Goal: Navigation & Orientation: Find specific page/section

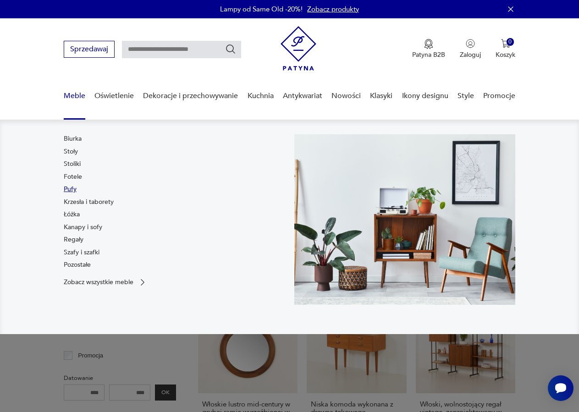
click at [71, 188] on link "Pufy" at bounding box center [70, 189] width 13 height 9
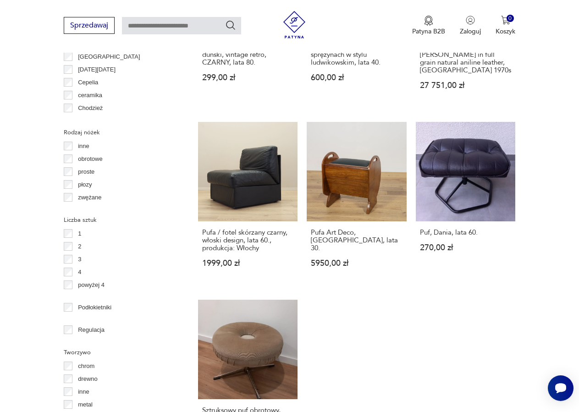
scroll to position [1213, 0]
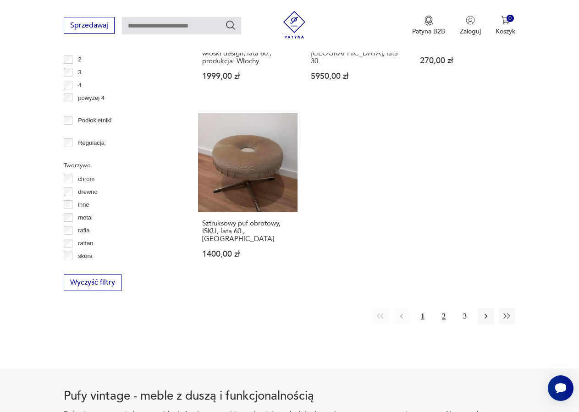
click at [441, 308] on button "2" at bounding box center [443, 316] width 16 height 16
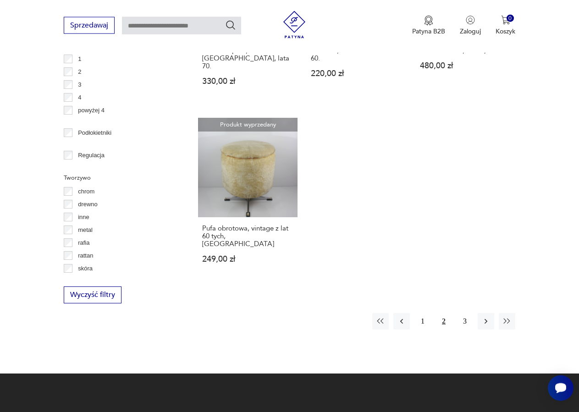
scroll to position [1225, 0]
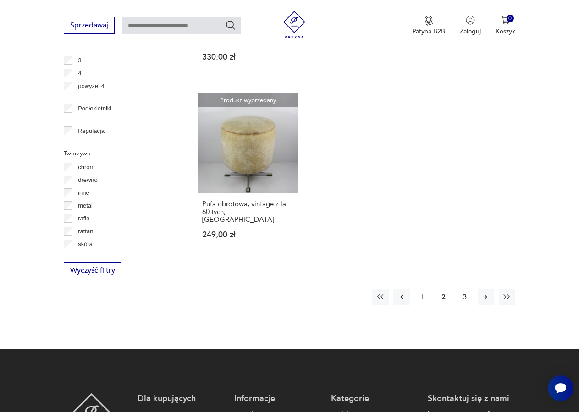
click at [466, 289] on button "3" at bounding box center [464, 297] width 16 height 16
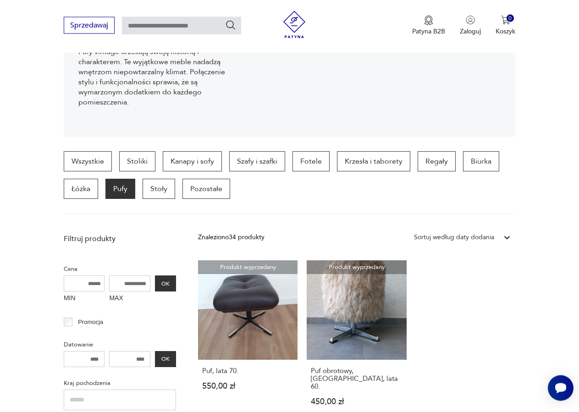
scroll to position [150, 0]
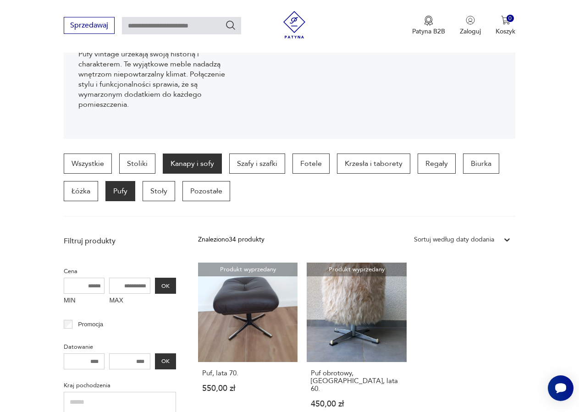
click at [176, 163] on p "Kanapy i sofy" at bounding box center [192, 163] width 59 height 20
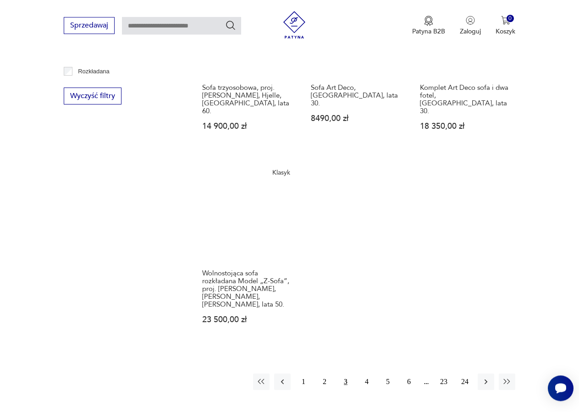
scroll to position [1178, 0]
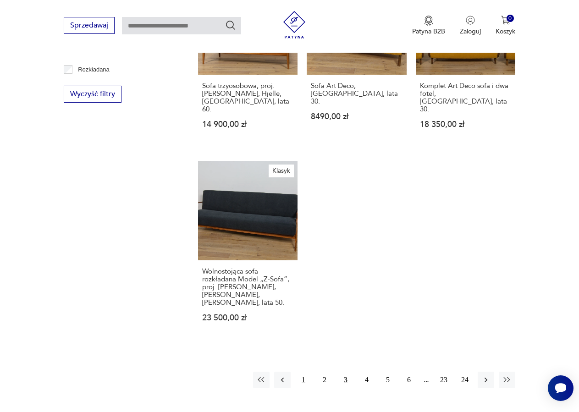
click at [301, 372] on button "1" at bounding box center [303, 380] width 16 height 16
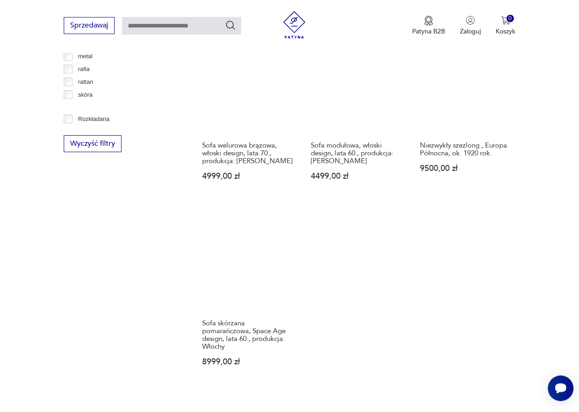
scroll to position [1178, 0]
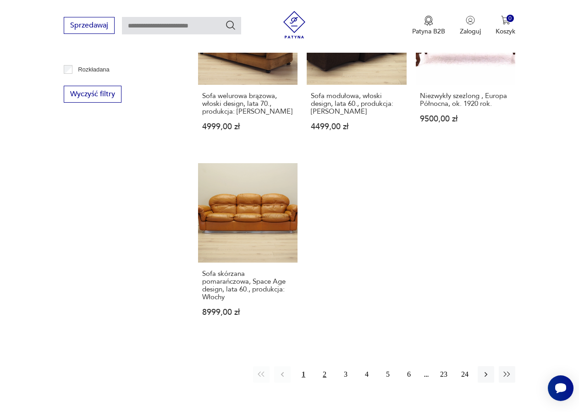
click at [324, 366] on button "2" at bounding box center [324, 374] width 16 height 16
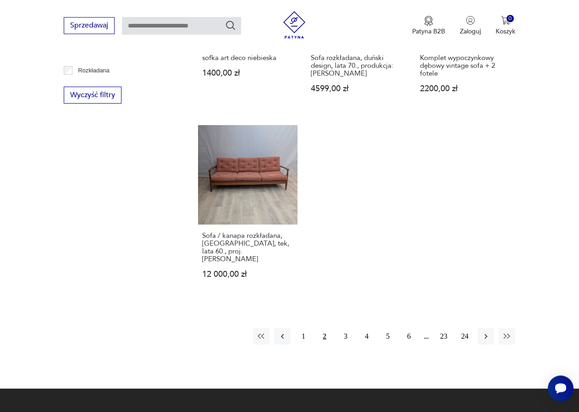
scroll to position [1178, 0]
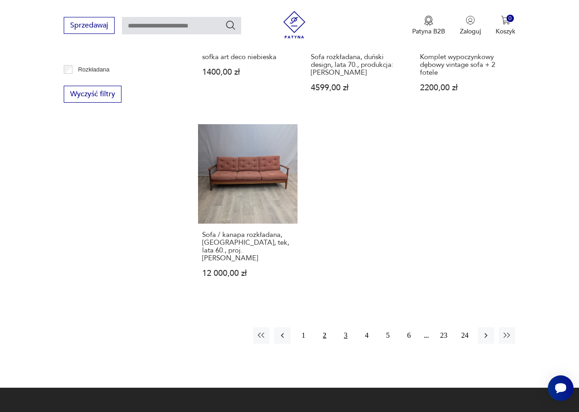
click at [345, 327] on button "3" at bounding box center [345, 335] width 16 height 16
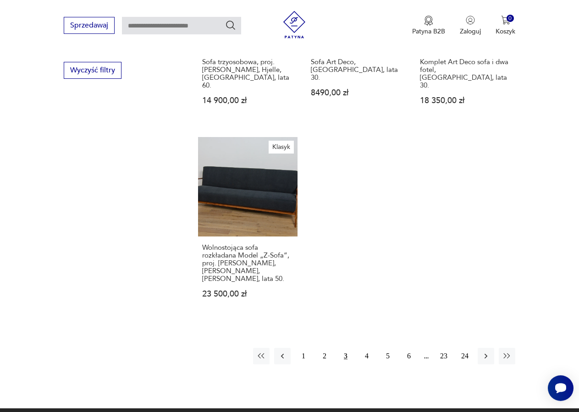
scroll to position [1225, 0]
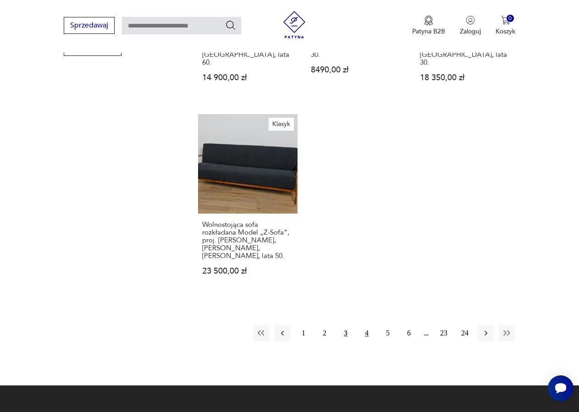
click at [367, 325] on button "4" at bounding box center [366, 333] width 16 height 16
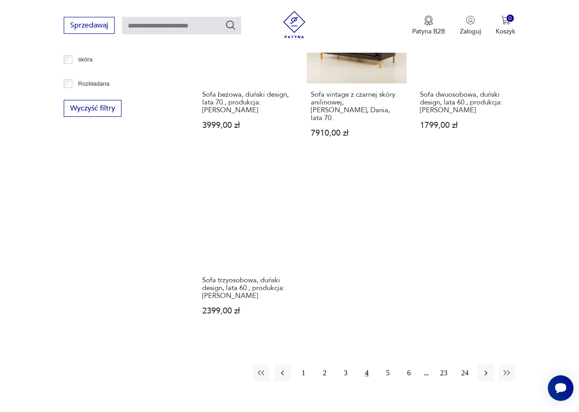
scroll to position [1178, 0]
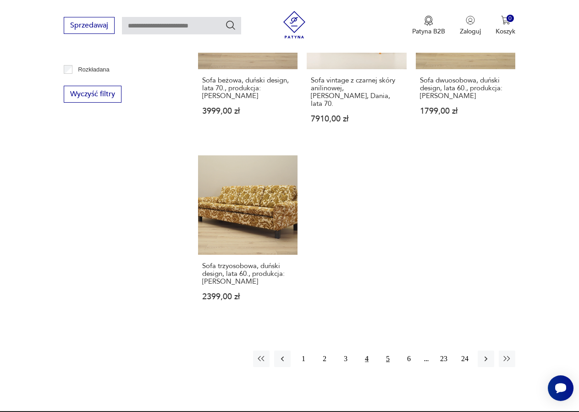
click at [385, 351] on button "5" at bounding box center [387, 359] width 16 height 16
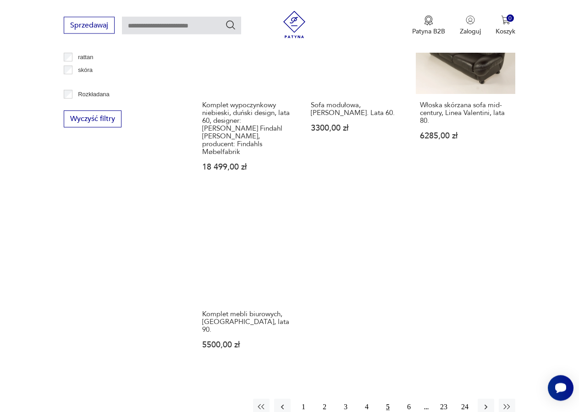
scroll to position [1178, 0]
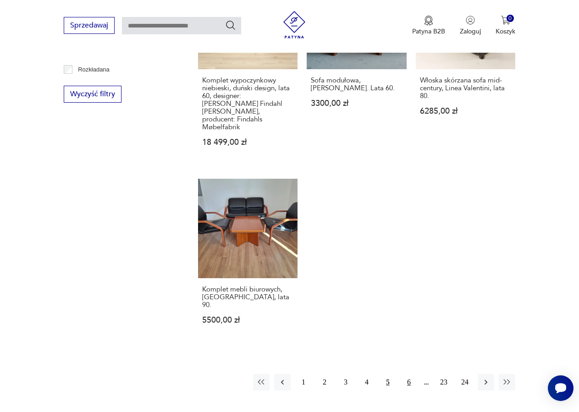
click at [406, 374] on button "6" at bounding box center [408, 382] width 16 height 16
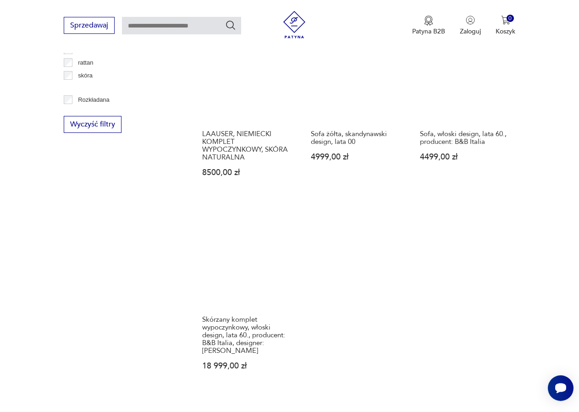
scroll to position [1178, 0]
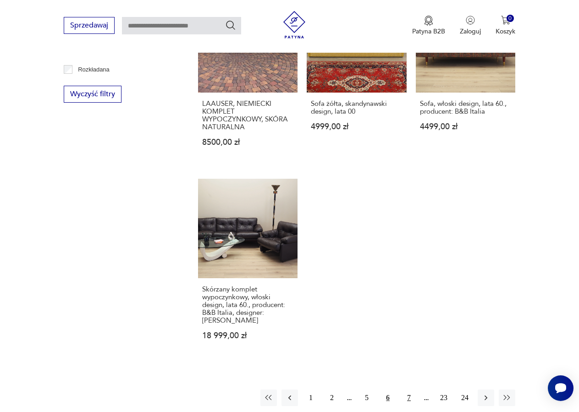
click at [409, 389] on button "7" at bounding box center [408, 397] width 16 height 16
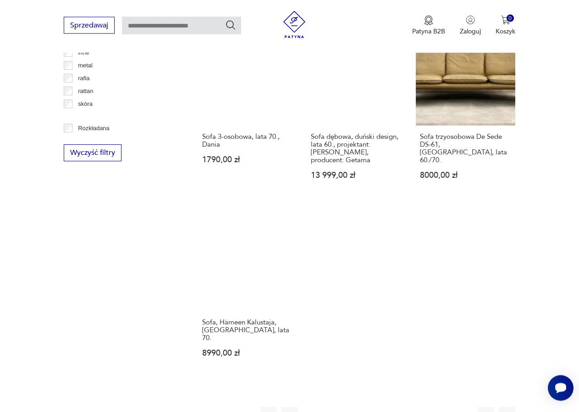
scroll to position [1131, 0]
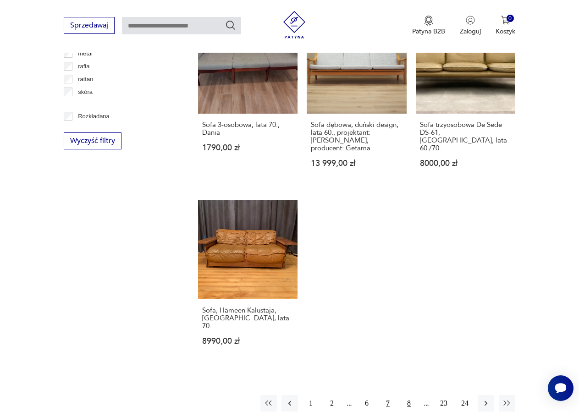
click at [406, 395] on button "8" at bounding box center [408, 403] width 16 height 16
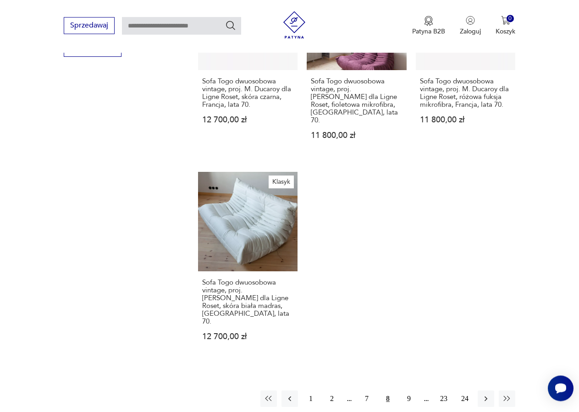
scroll to position [1225, 0]
click at [406, 389] on button "9" at bounding box center [408, 397] width 16 height 16
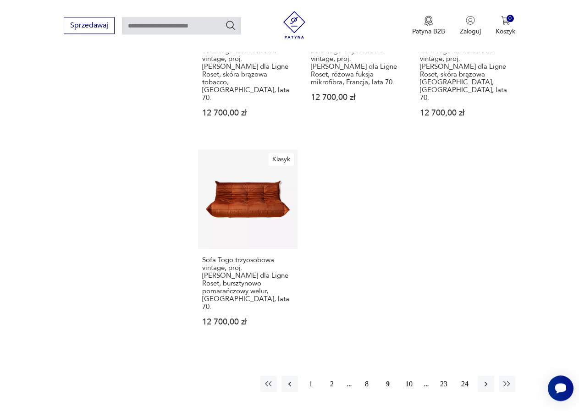
scroll to position [1318, 0]
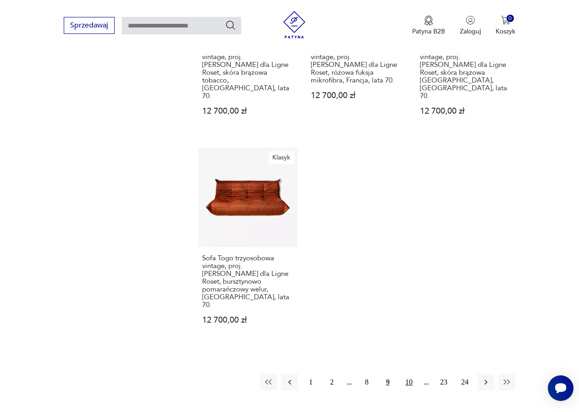
click at [410, 374] on button "10" at bounding box center [408, 382] width 16 height 16
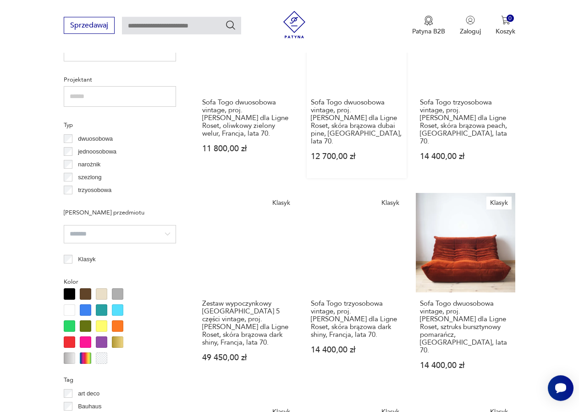
scroll to position [711, 0]
